Goal: Task Accomplishment & Management: Use online tool/utility

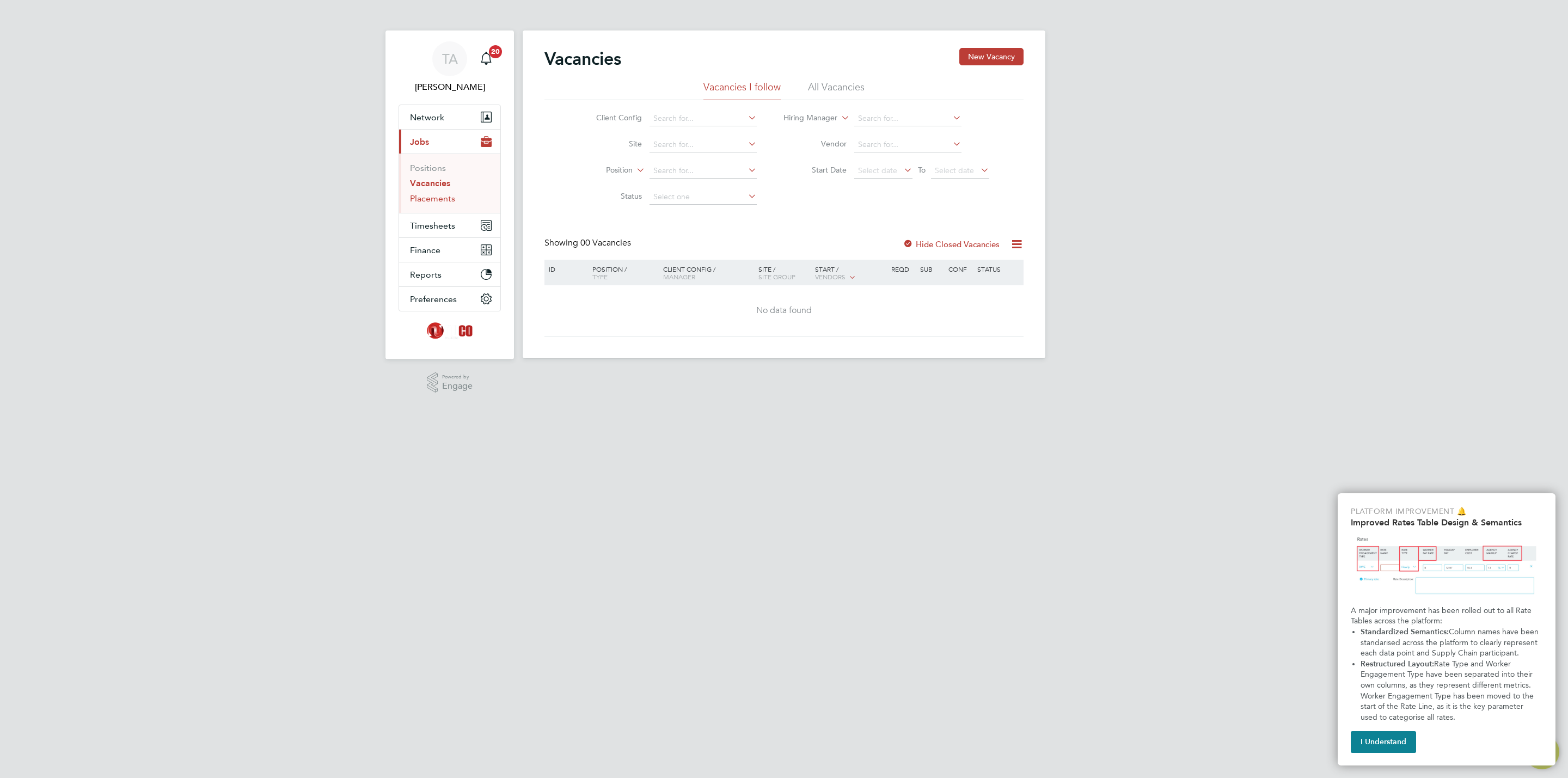
click at [434, 196] on link "Placements" at bounding box center [432, 198] width 45 height 10
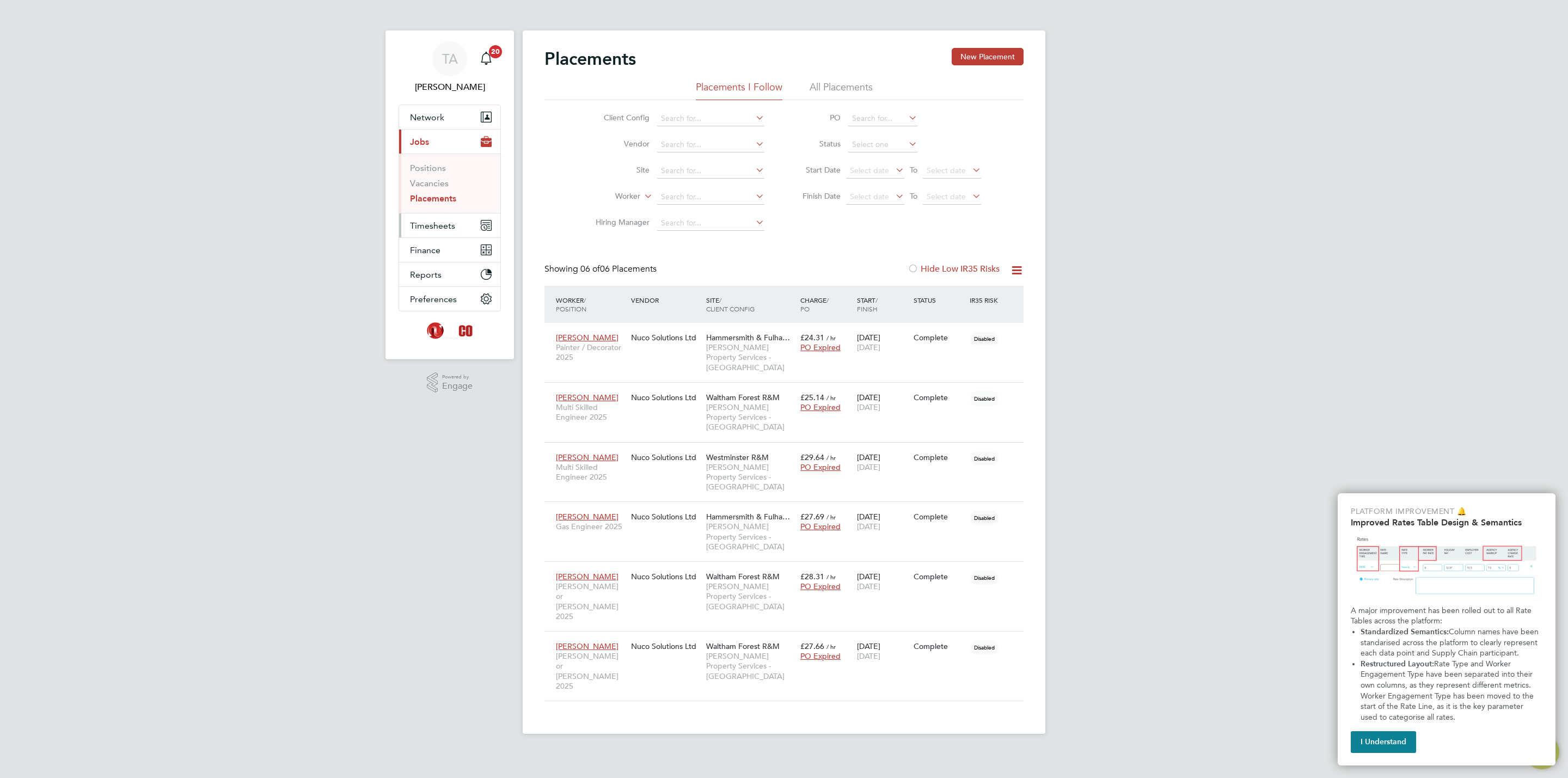
click at [439, 229] on span "Timesheets" at bounding box center [432, 226] width 45 height 10
click at [449, 223] on span "Timesheets" at bounding box center [432, 226] width 45 height 10
click at [438, 190] on link "Timesheets" at bounding box center [432, 193] width 45 height 10
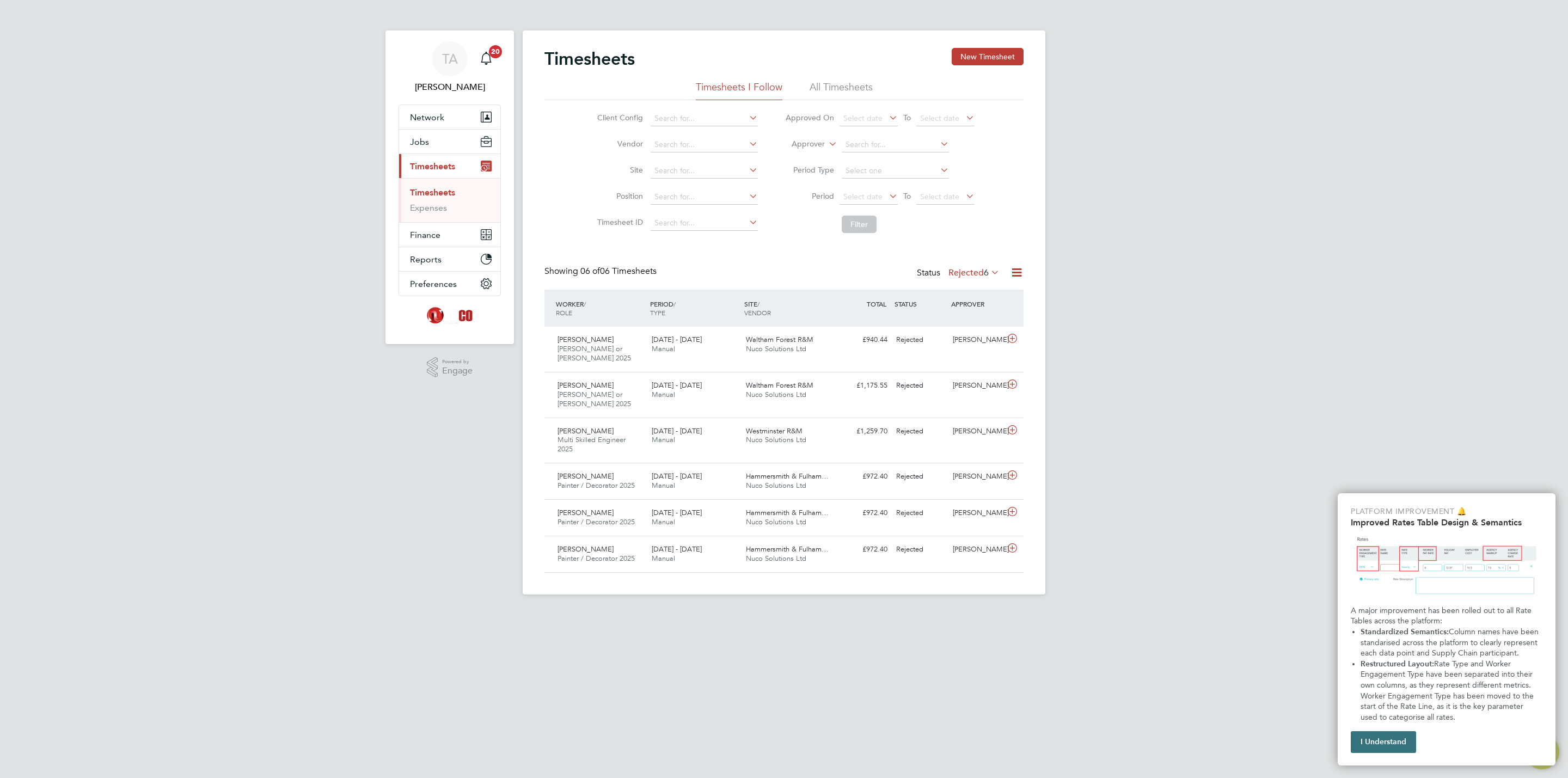
click at [1410, 750] on button "I Understand" at bounding box center [1384, 741] width 65 height 22
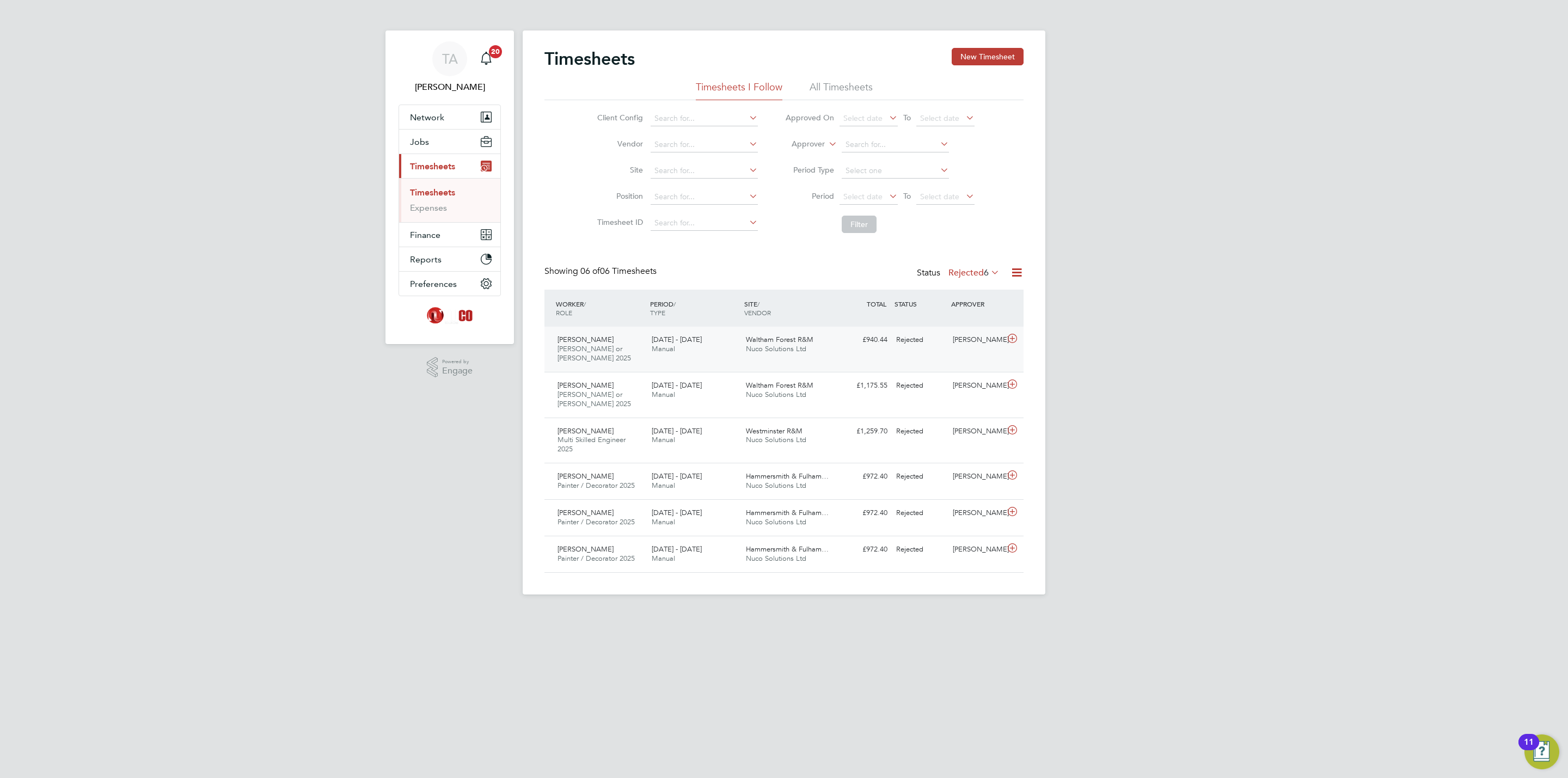
click at [884, 332] on div "£940.44 Rejected" at bounding box center [863, 339] width 56 height 18
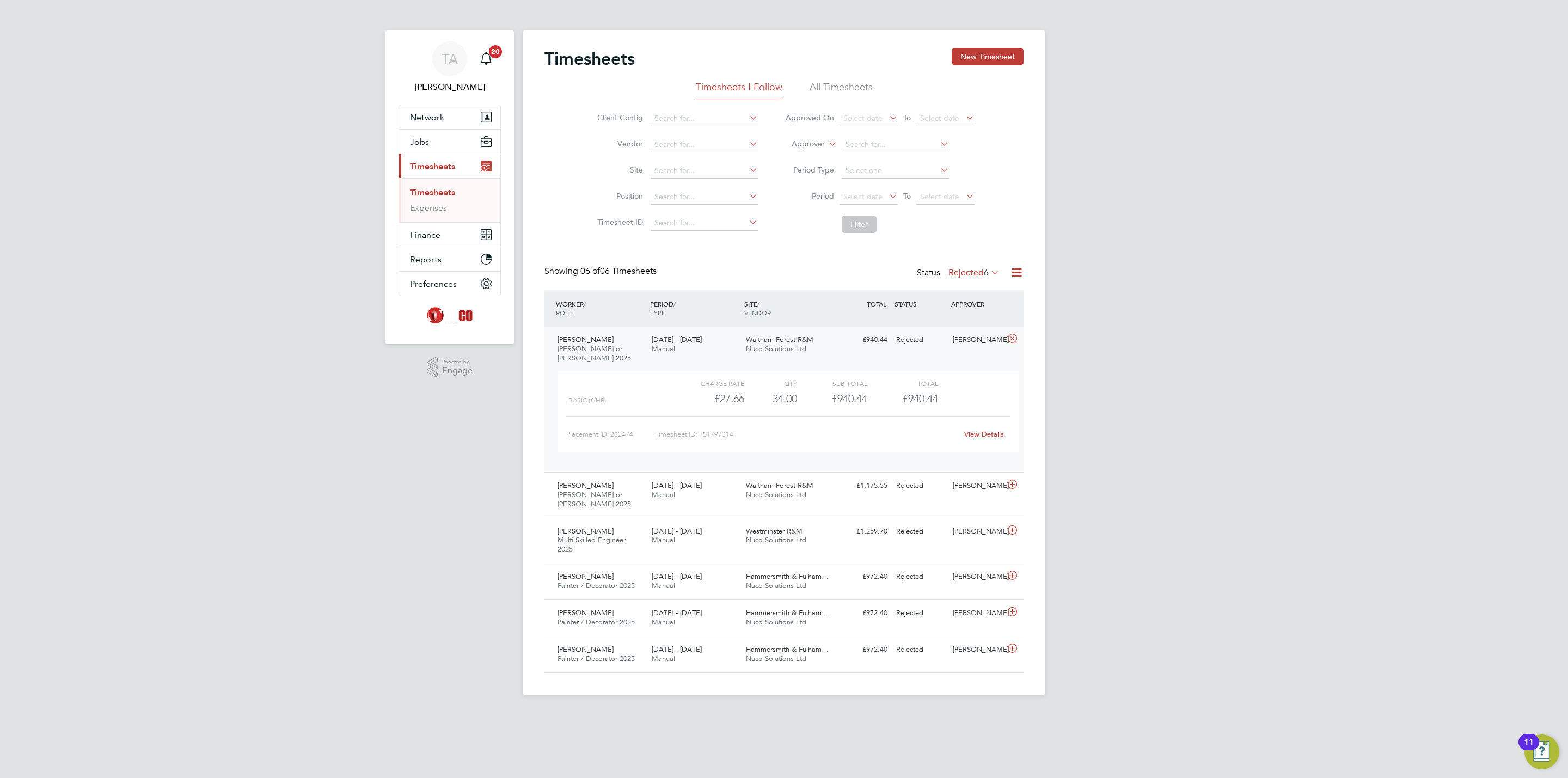
click at [973, 66] on div "Timesheets New Timesheet" at bounding box center [784, 64] width 479 height 33
click at [996, 48] on button "New Timesheet" at bounding box center [988, 56] width 72 height 18
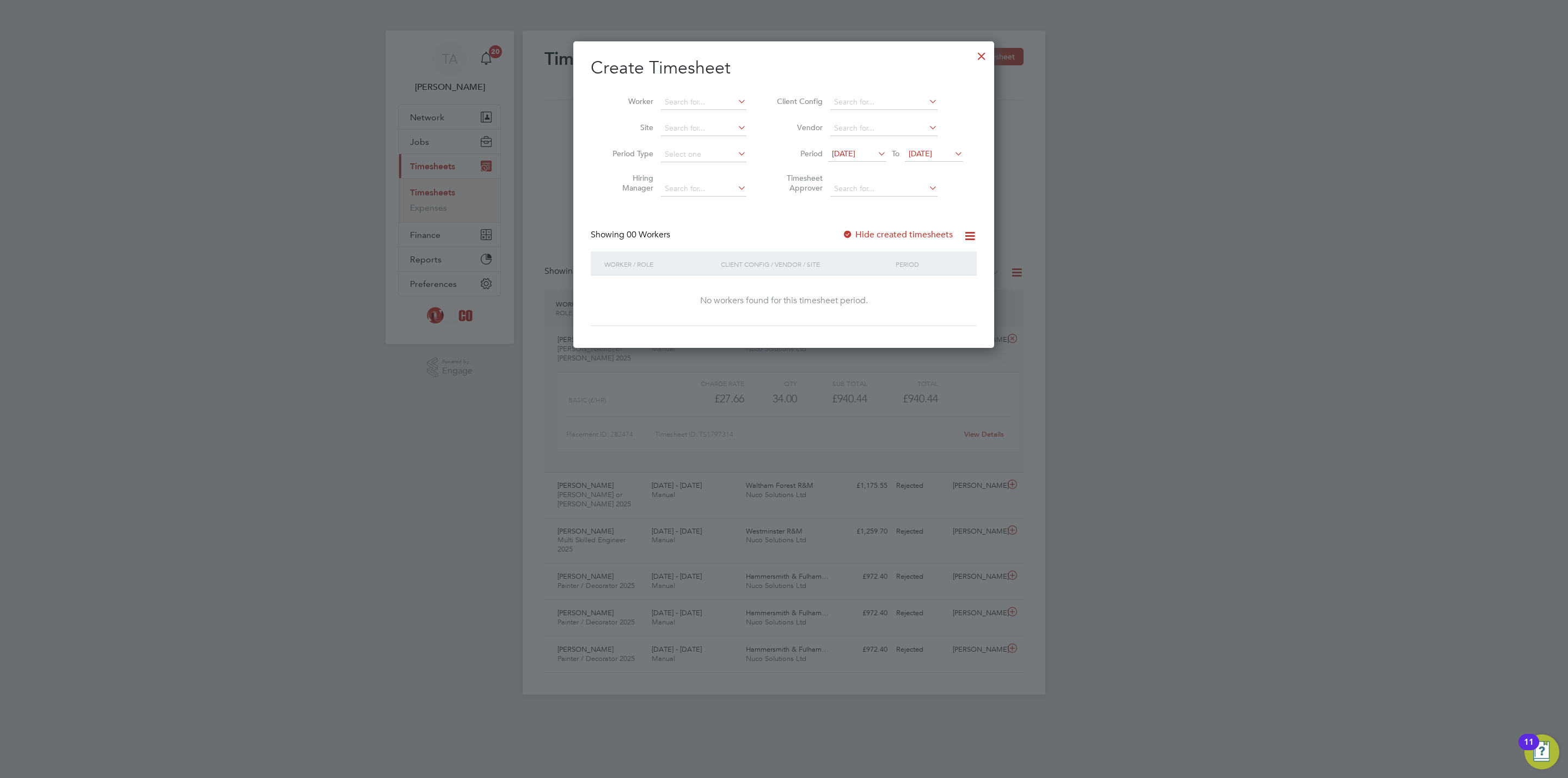
click at [680, 80] on div "Create Timesheet Worker Site Period Type Hiring Manager Client Config Vendor Pe…" at bounding box center [783, 191] width 386 height 270
click at [685, 113] on li "Worker" at bounding box center [675, 102] width 170 height 26
click at [711, 100] on input at bounding box center [703, 102] width 86 height 15
click at [720, 102] on input at bounding box center [703, 102] width 86 height 15
click at [736, 95] on icon at bounding box center [736, 101] width 0 height 15
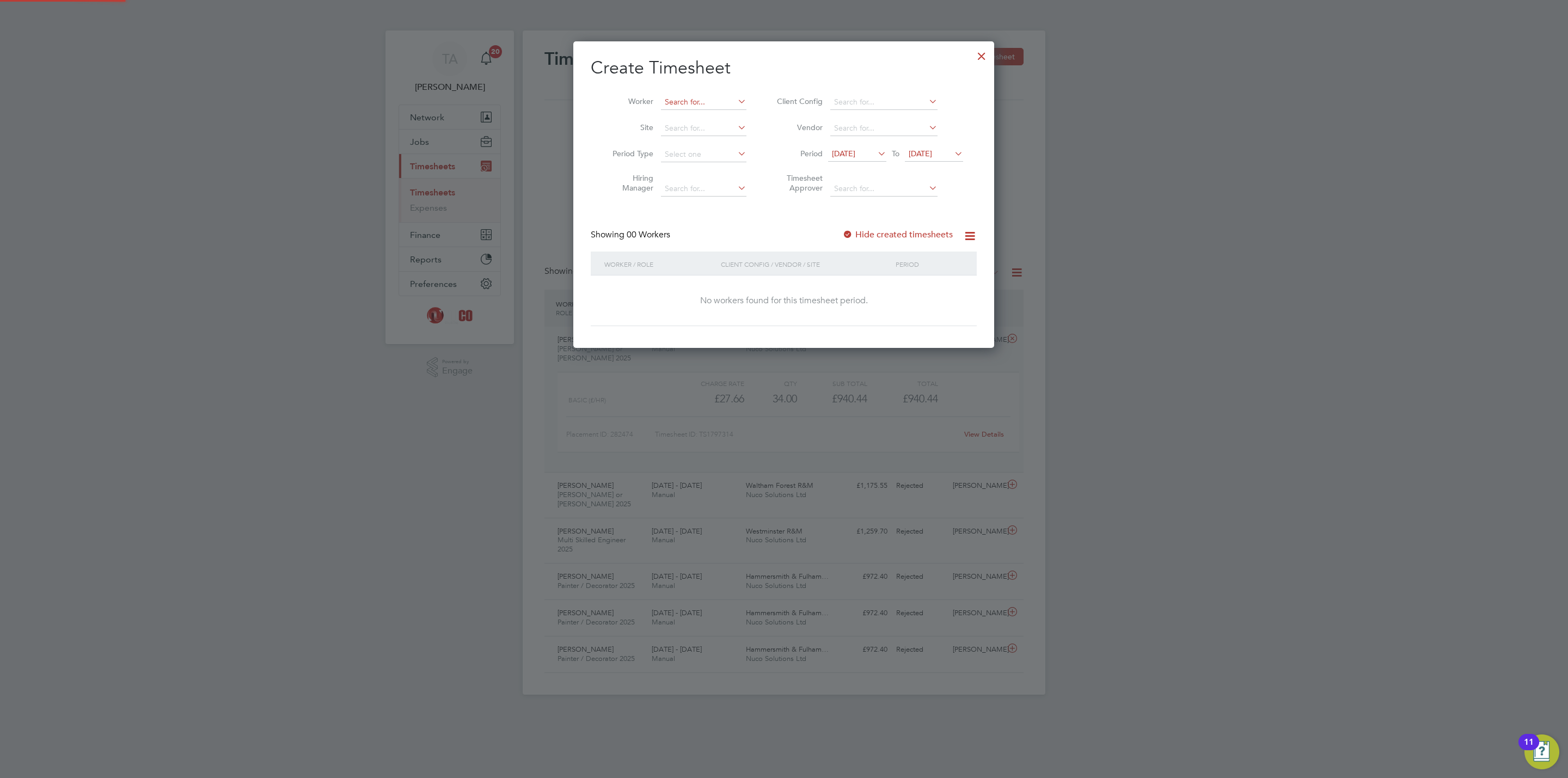
click at [714, 100] on input at bounding box center [703, 102] width 86 height 15
type input "darre"
click at [982, 50] on div at bounding box center [982, 54] width 20 height 20
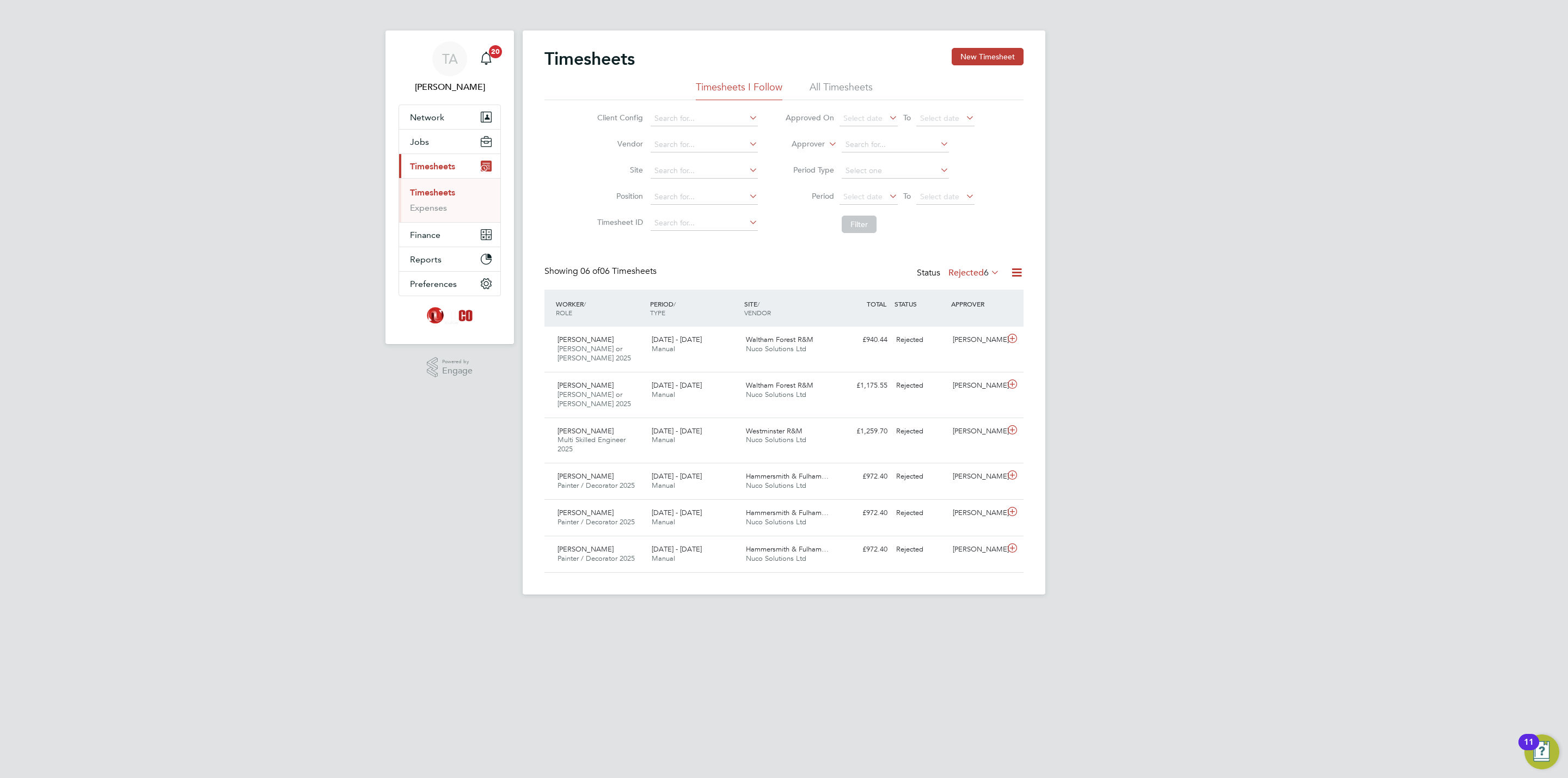
click at [493, 468] on div "[PERSON_NAME] Notifications 20 Applications: Network Team Members Businesses Si…" at bounding box center [784, 306] width 1568 height 612
click at [999, 261] on div "Timesheets New Timesheet Timesheets I Follow All Timesheets Client Config Vendo…" at bounding box center [784, 310] width 479 height 525
click at [979, 270] on label "Rejected 6" at bounding box center [974, 272] width 51 height 11
click at [961, 335] on li "Approved" at bounding box center [963, 339] width 50 height 15
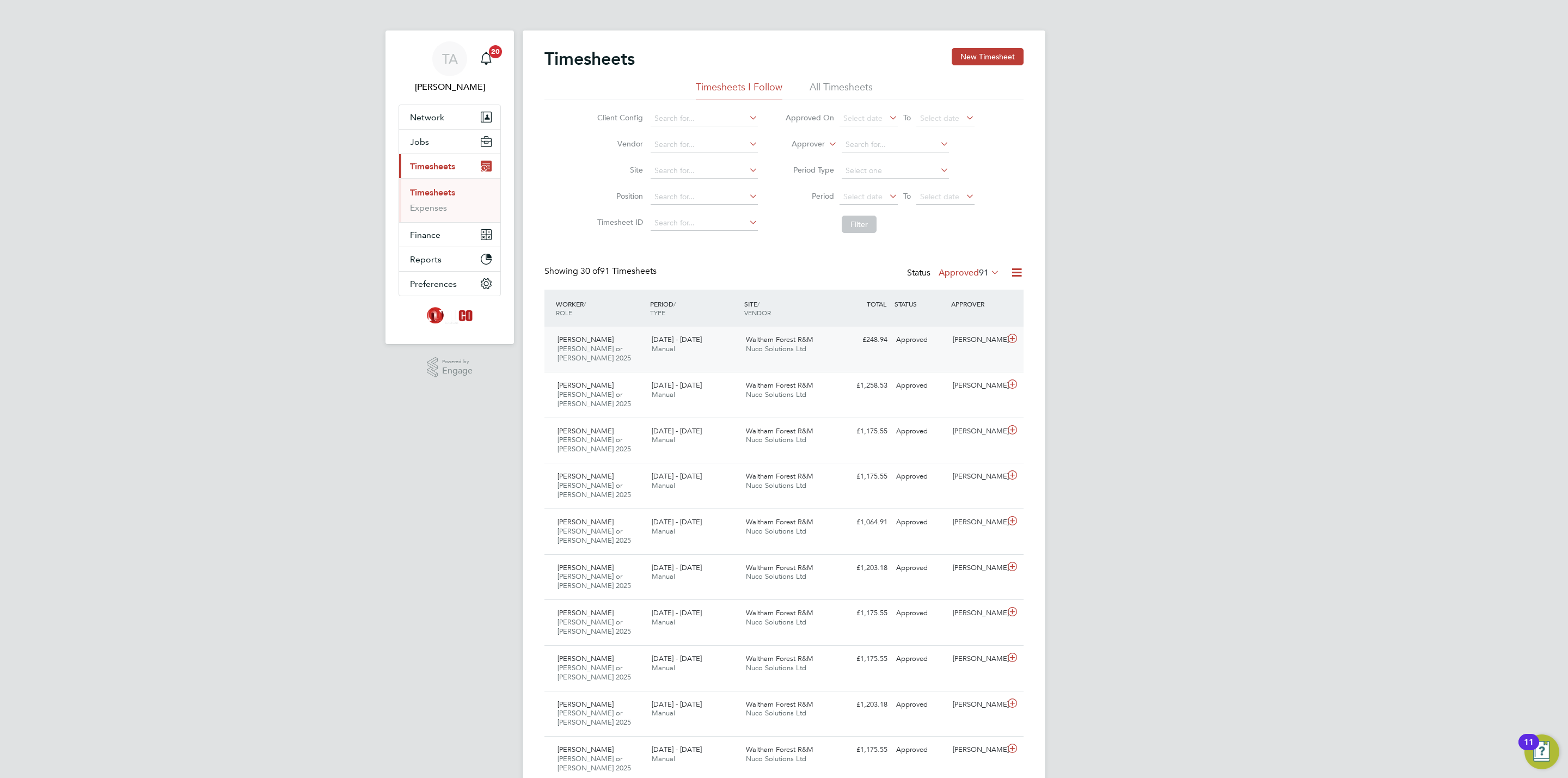
click at [719, 344] on div "[DATE] - [DATE] Manual" at bounding box center [694, 344] width 94 height 28
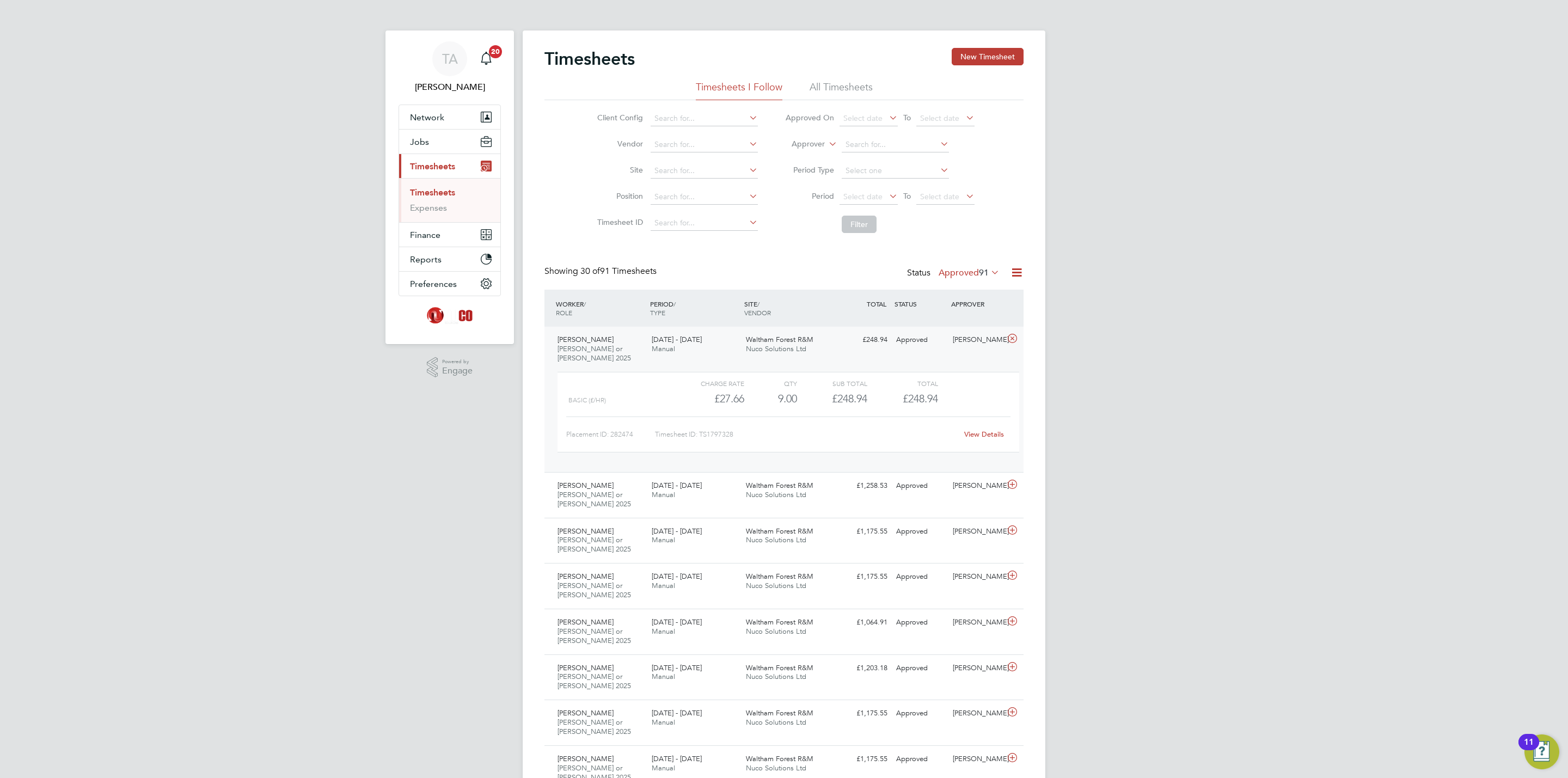
click at [744, 120] on input at bounding box center [704, 119] width 107 height 15
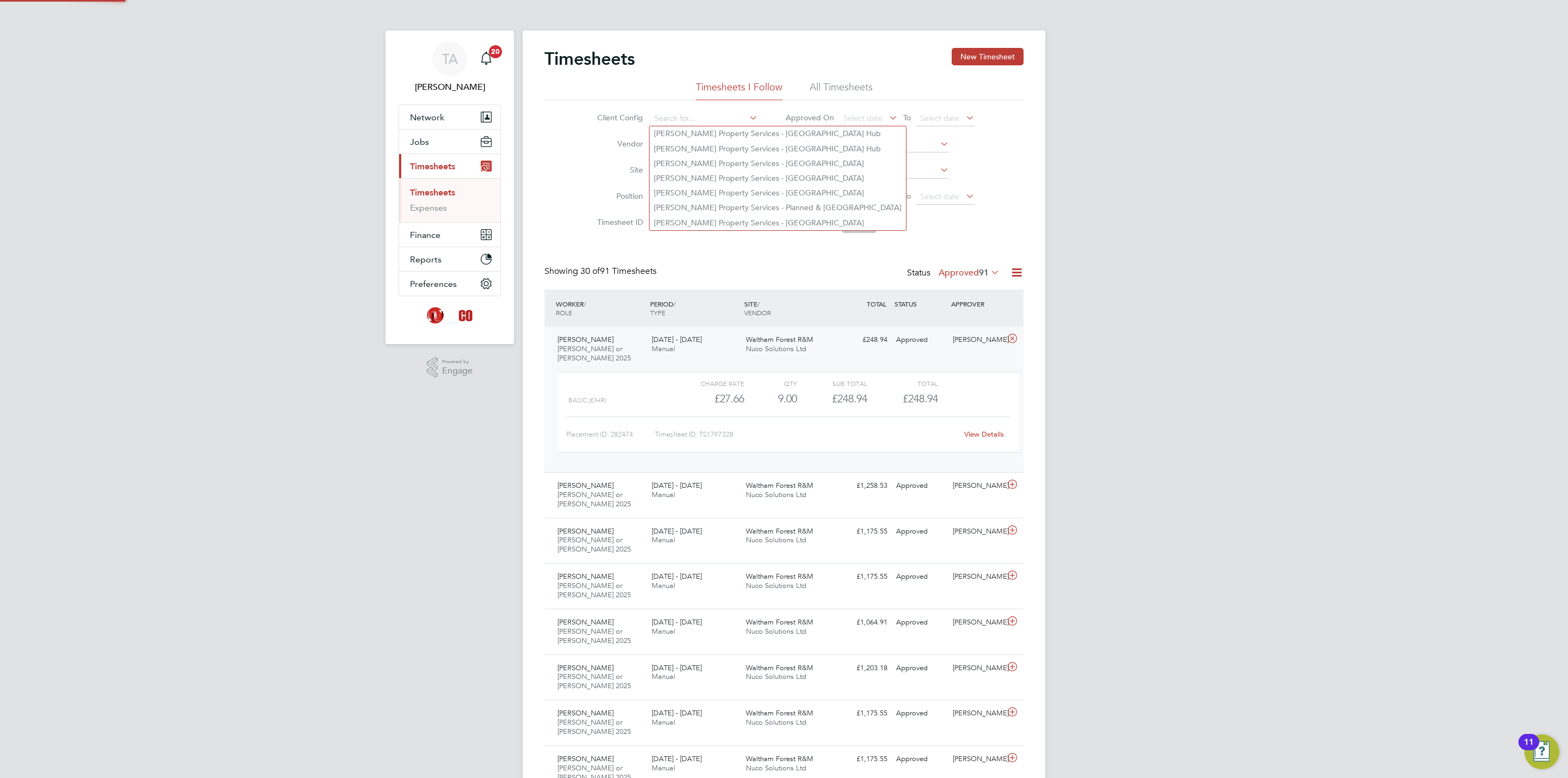
click at [747, 118] on icon at bounding box center [747, 117] width 0 height 15
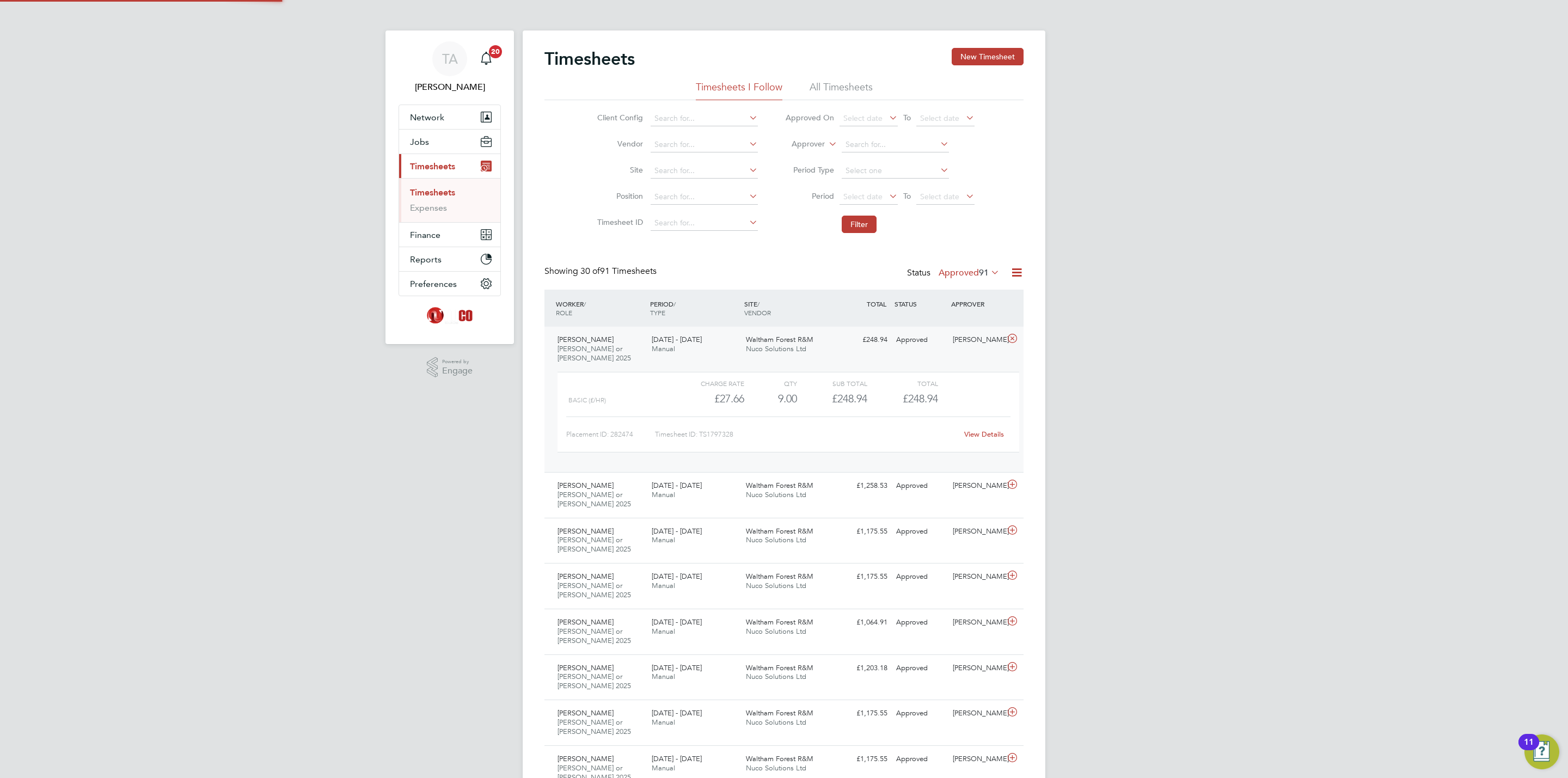
click at [747, 118] on icon at bounding box center [747, 117] width 0 height 15
